Goal: Task Accomplishment & Management: Complete application form

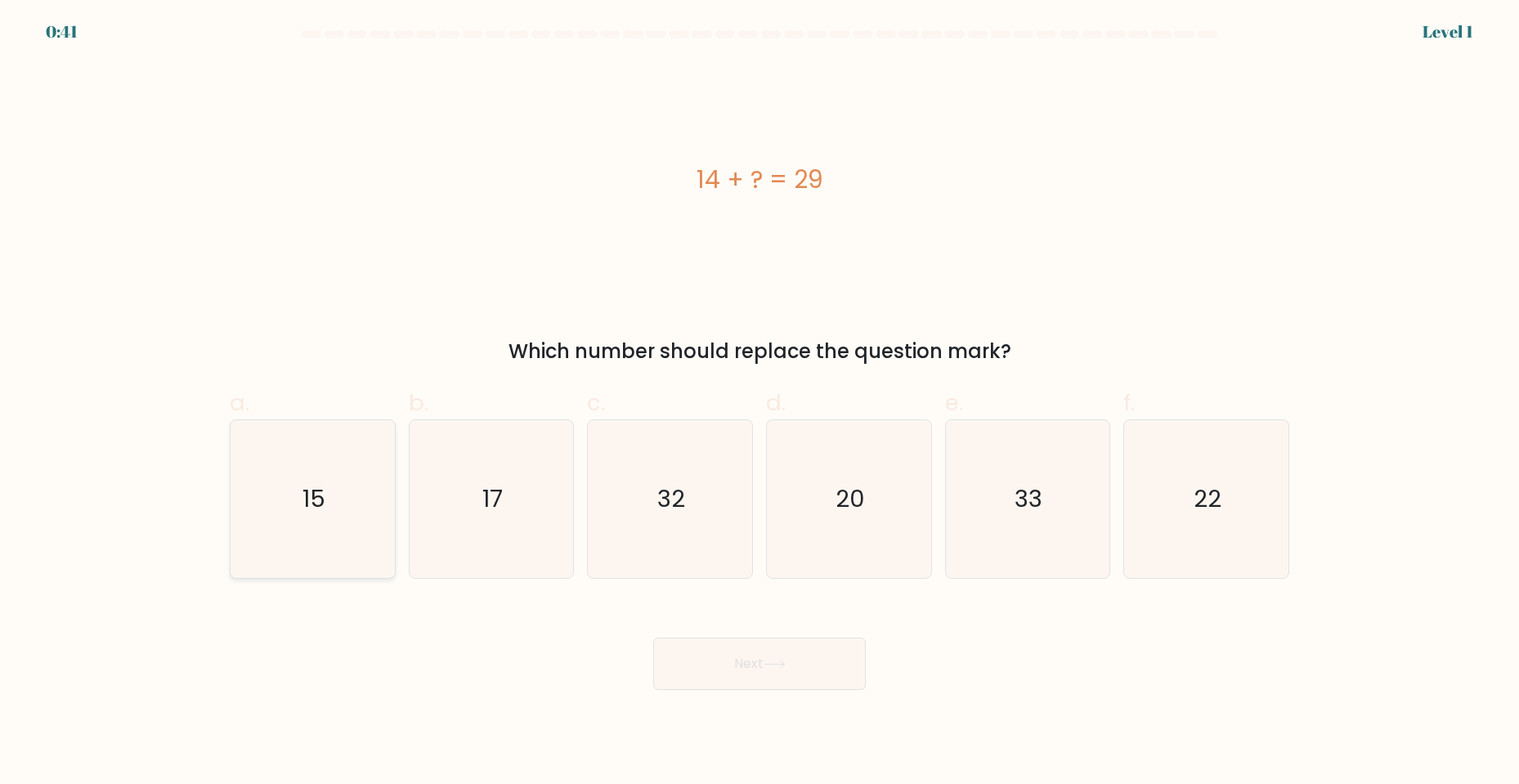
click at [273, 474] on icon "15" at bounding box center [313, 499] width 158 height 158
click at [760, 403] on input "a. 15" at bounding box center [760, 397] width 1 height 11
radio input "true"
click at [822, 683] on button "Next" at bounding box center [759, 664] width 212 height 52
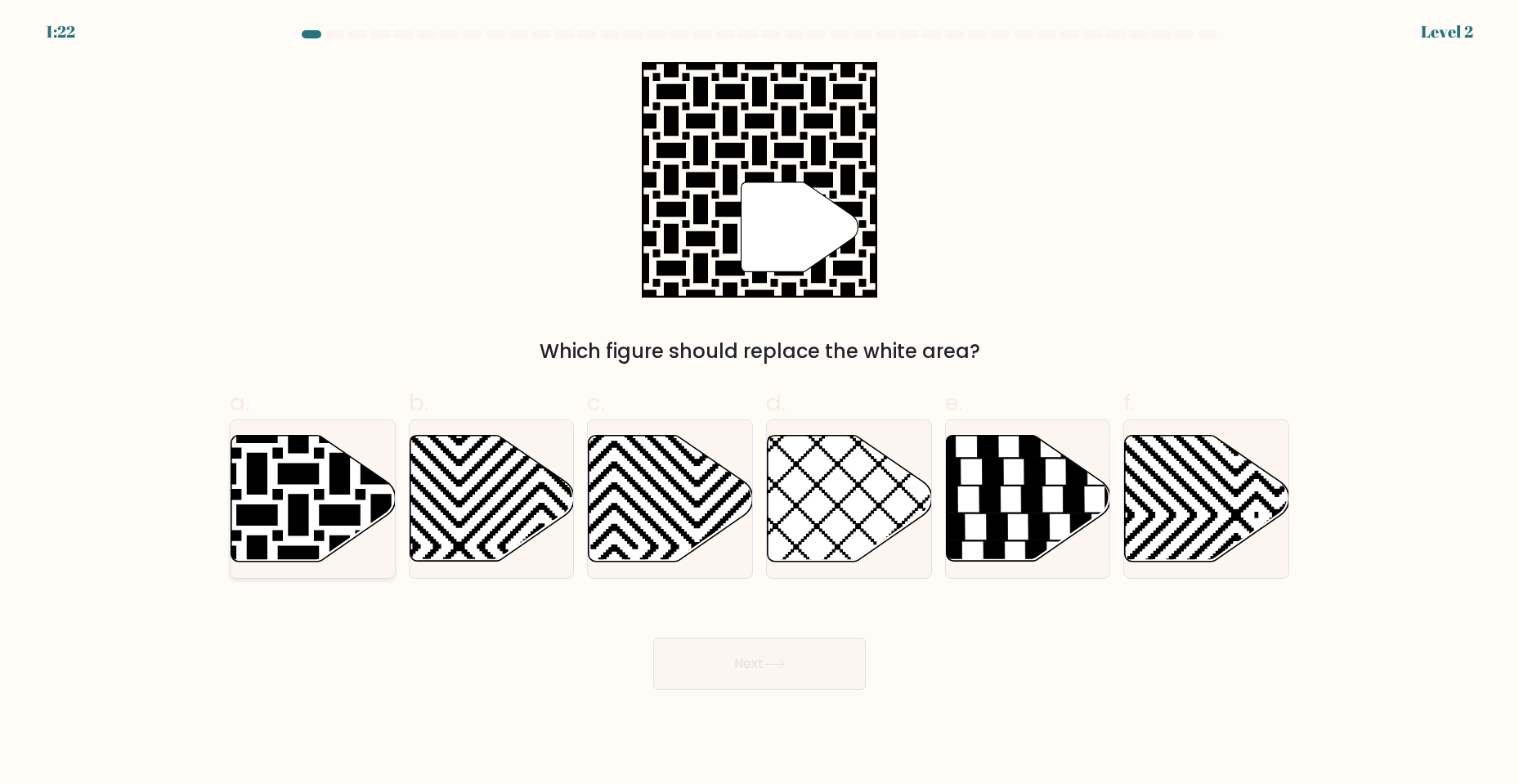
click at [330, 493] on icon at bounding box center [257, 432] width 331 height 331
click at [760, 403] on input "a." at bounding box center [760, 397] width 1 height 11
radio input "true"
click at [760, 668] on button "Next" at bounding box center [759, 664] width 212 height 52
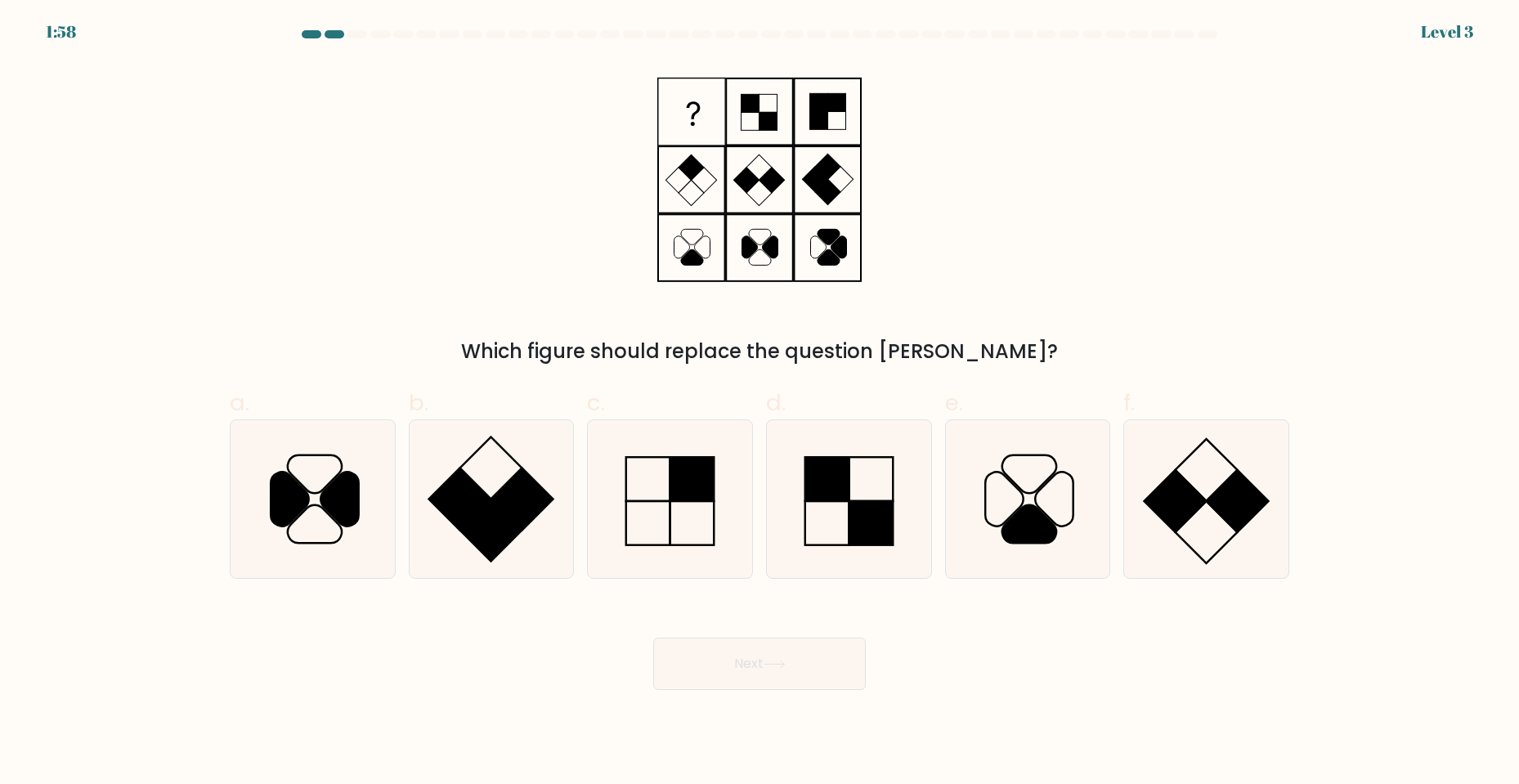
click at [1070, 259] on div "Which figure should replace the question [PERSON_NAME]?" at bounding box center [760, 214] width 1079 height 304
click at [682, 475] on rect at bounding box center [692, 479] width 44 height 44
click at [760, 403] on input "c." at bounding box center [760, 397] width 1 height 11
radio input "true"
click at [763, 687] on button "Next" at bounding box center [759, 664] width 212 height 52
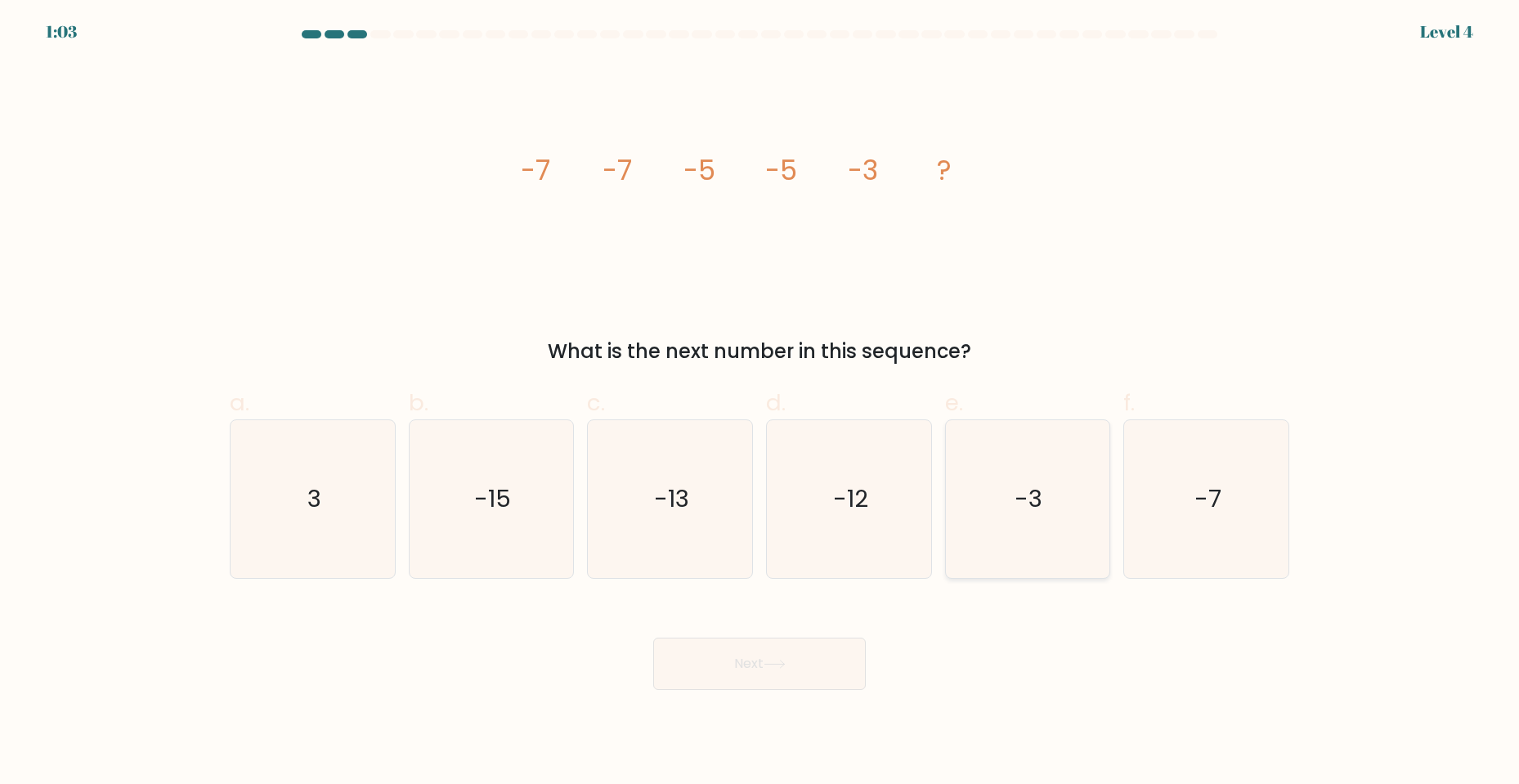
click at [1032, 488] on text "-3" at bounding box center [1029, 498] width 28 height 33
click at [760, 403] on input "e. -3" at bounding box center [760, 397] width 1 height 11
radio input "true"
click at [760, 662] on button "Next" at bounding box center [759, 664] width 212 height 52
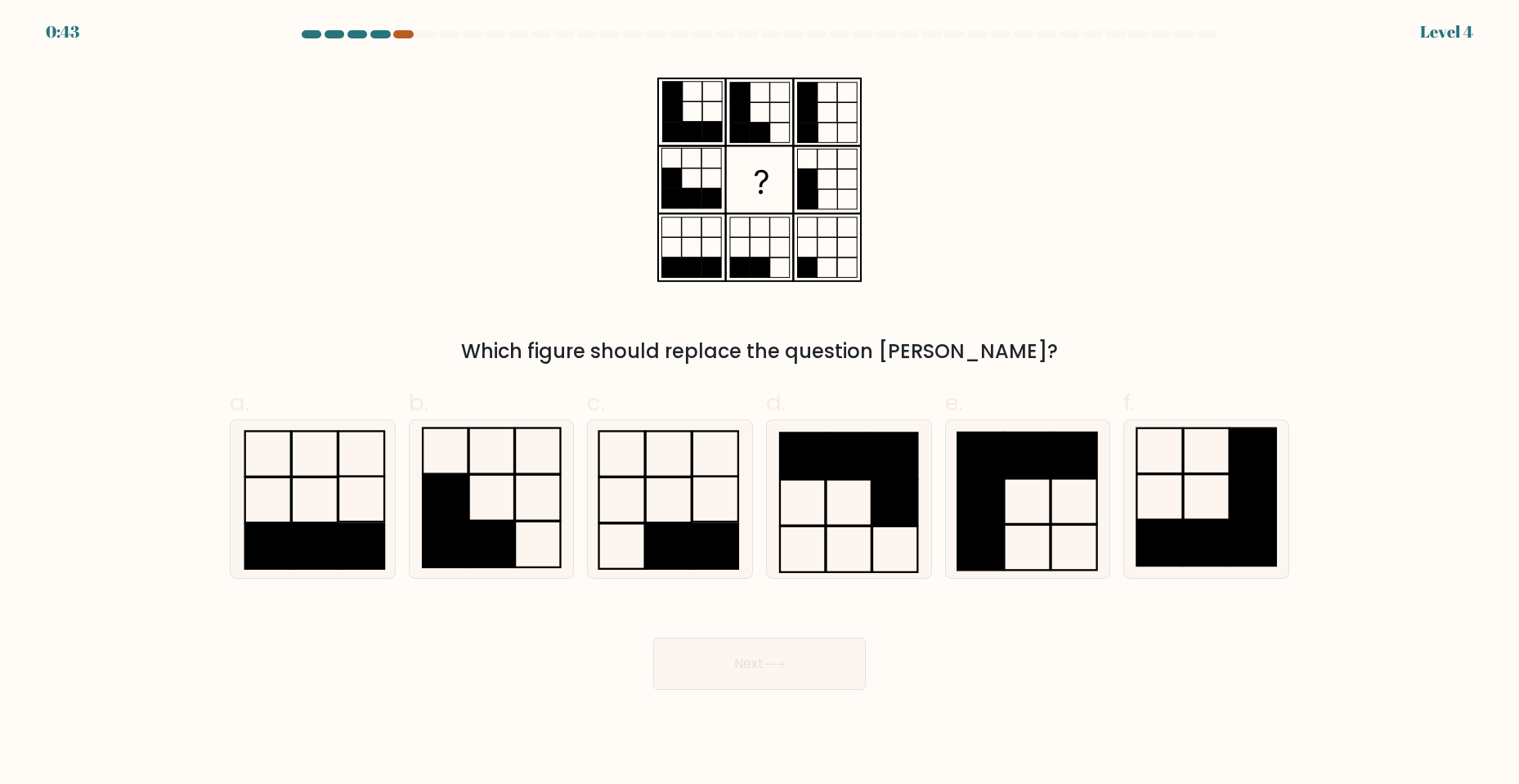
click at [401, 32] on div at bounding box center [403, 35] width 20 height 8
click at [546, 169] on div "Which figure should replace the question [PERSON_NAME]?" at bounding box center [760, 214] width 1079 height 304
click at [477, 506] on icon at bounding box center [491, 499] width 158 height 158
click at [760, 403] on input "b." at bounding box center [760, 397] width 1 height 11
radio input "true"
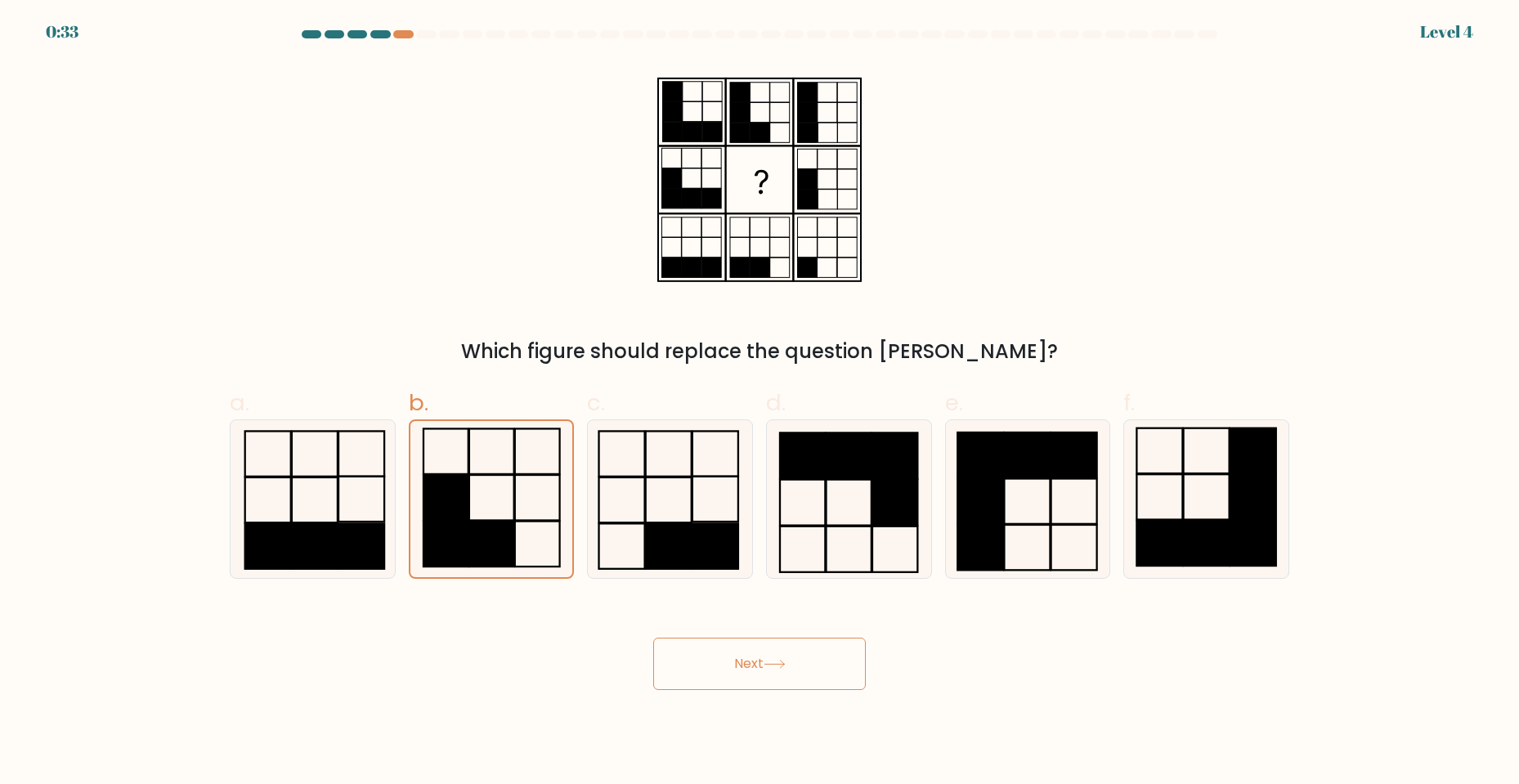
click at [724, 638] on button "Next" at bounding box center [759, 664] width 212 height 52
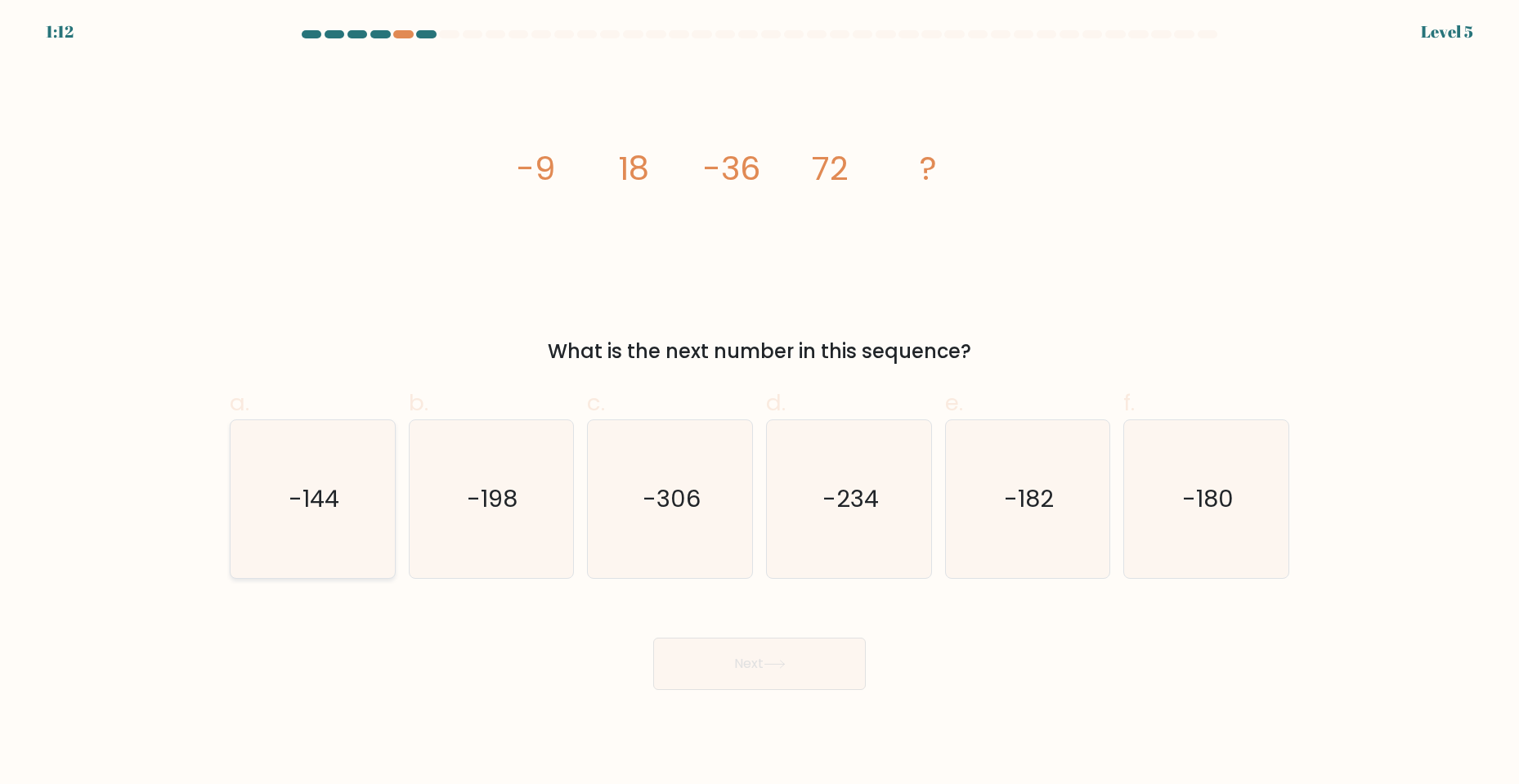
click at [321, 516] on icon "-144" at bounding box center [313, 499] width 158 height 158
click at [760, 403] on input "a. -144" at bounding box center [760, 397] width 1 height 11
radio input "true"
click at [704, 640] on button "Next" at bounding box center [759, 664] width 212 height 52
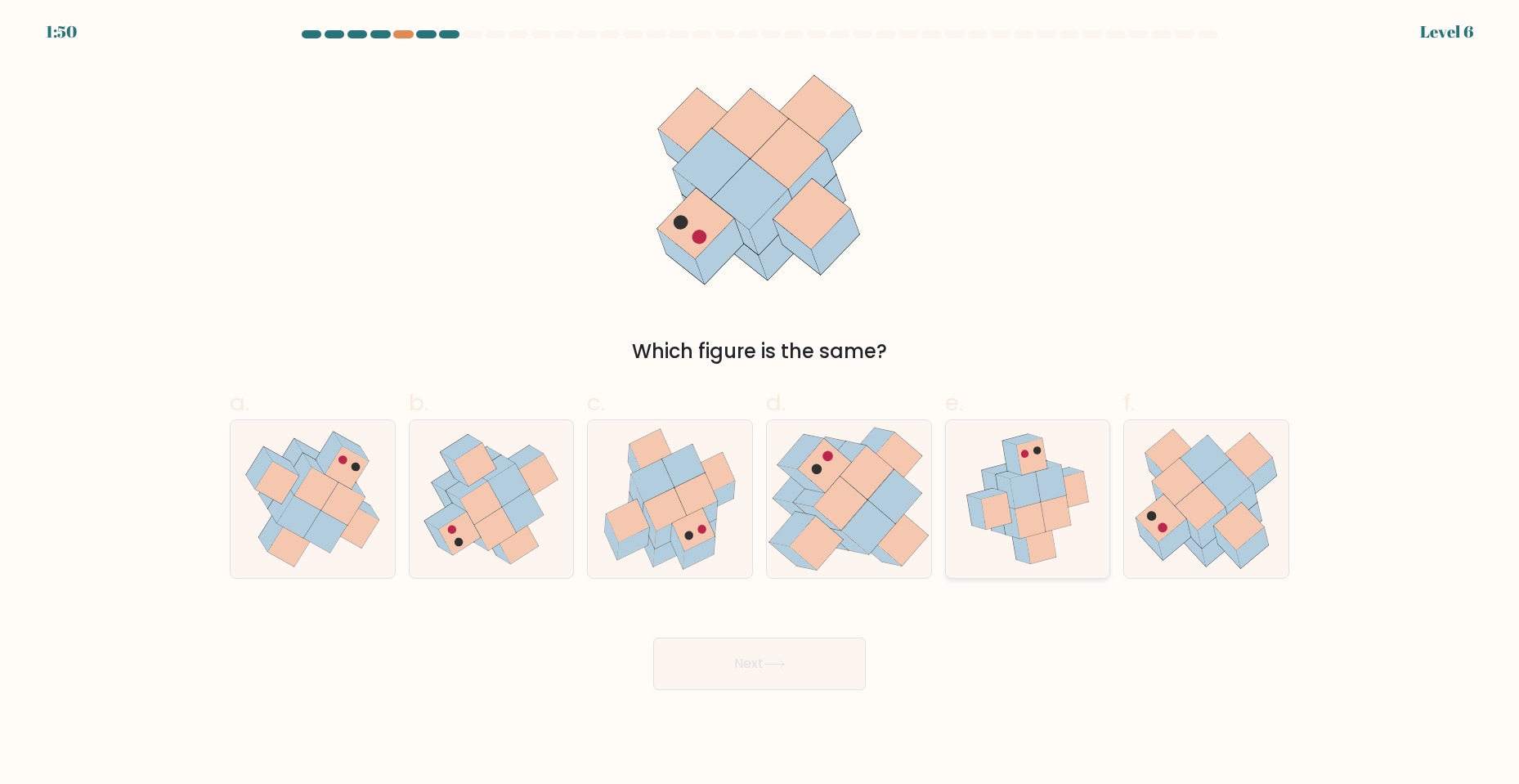
click at [980, 470] on icon at bounding box center [1027, 499] width 142 height 158
click at [760, 403] on input "e." at bounding box center [760, 397] width 1 height 11
radio input "true"
click at [755, 655] on button "Next" at bounding box center [759, 664] width 212 height 52
